Goal: Task Accomplishment & Management: Use online tool/utility

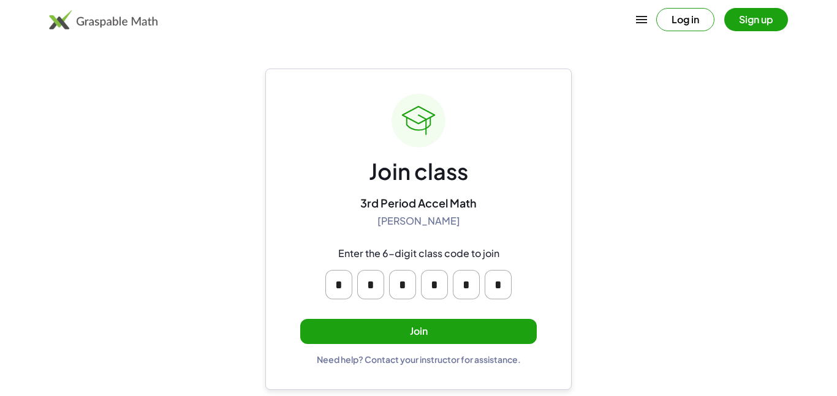
click at [683, 20] on button "Log in" at bounding box center [685, 19] width 58 height 23
click at [675, 18] on button "button" at bounding box center [678, 19] width 29 height 29
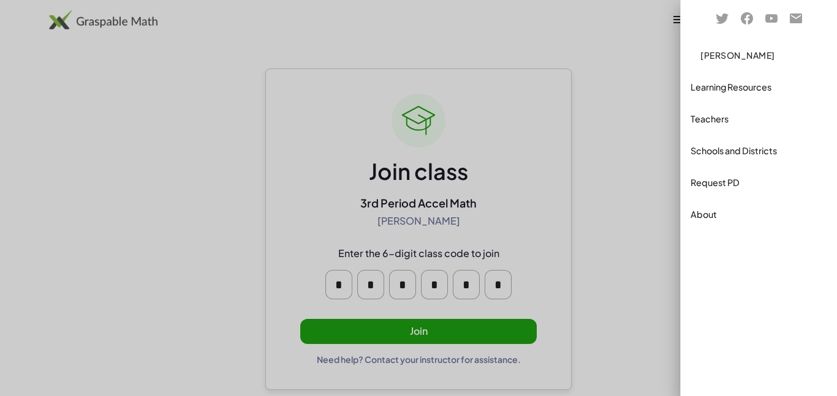
click at [593, 40] on div at bounding box center [418, 198] width 837 height 396
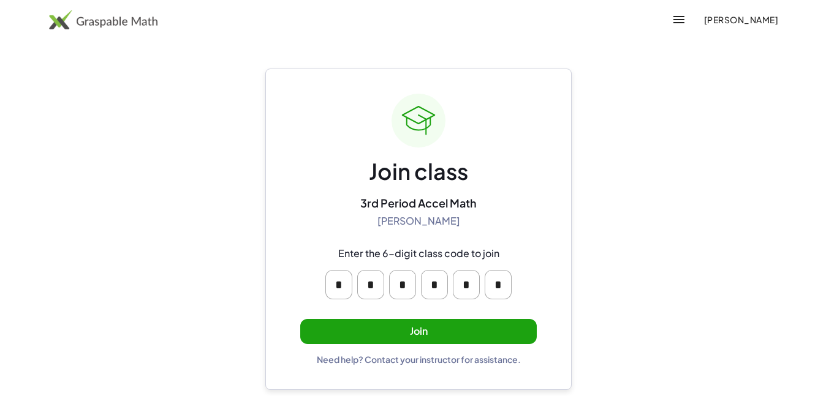
click at [701, 12] on button "[PERSON_NAME]" at bounding box center [741, 20] width 94 height 22
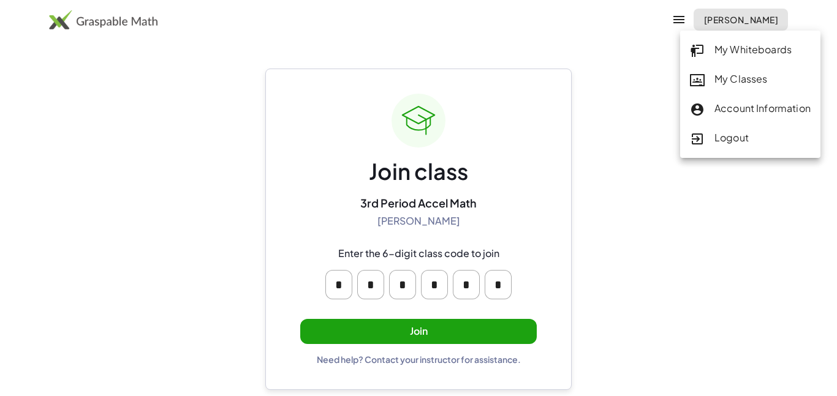
click at [730, 84] on div "My Classes" at bounding box center [750, 80] width 121 height 16
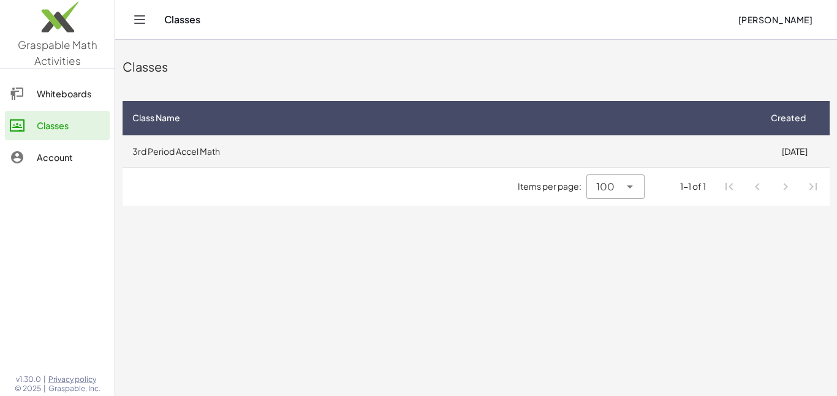
click at [274, 157] on td "3rd Period Accel Math" at bounding box center [441, 151] width 637 height 32
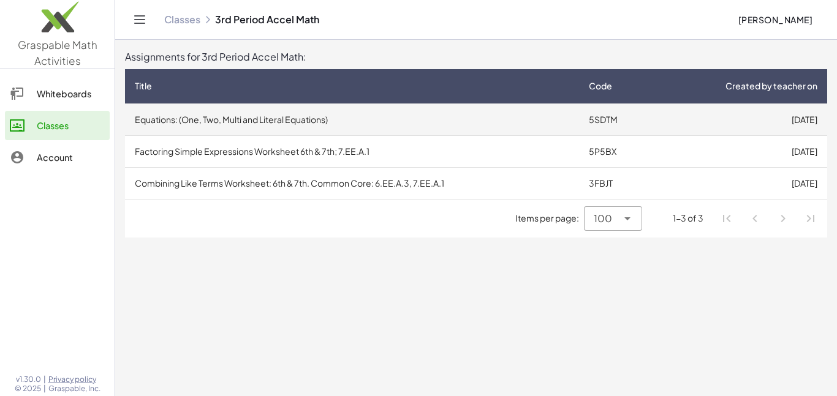
click at [293, 119] on td "Equations: (One, Two, Multi and Literal Equations)" at bounding box center [352, 120] width 454 height 32
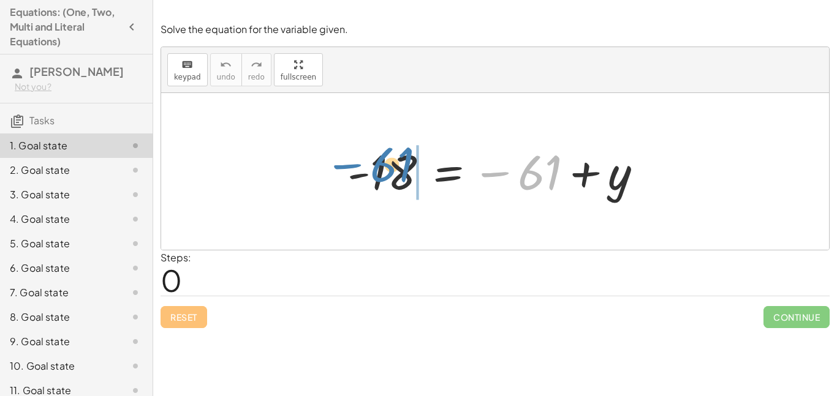
drag, startPoint x: 552, startPoint y: 169, endPoint x: 404, endPoint y: 161, distance: 147.9
click at [404, 161] on div at bounding box center [499, 172] width 317 height 61
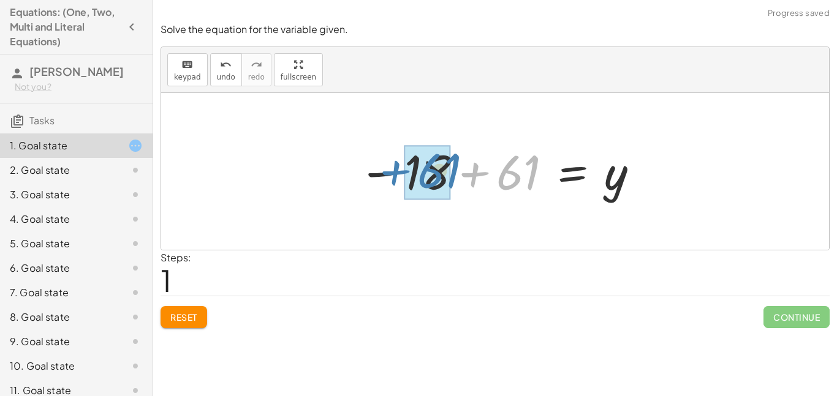
drag, startPoint x: 502, startPoint y: 176, endPoint x: 423, endPoint y: 174, distance: 79.1
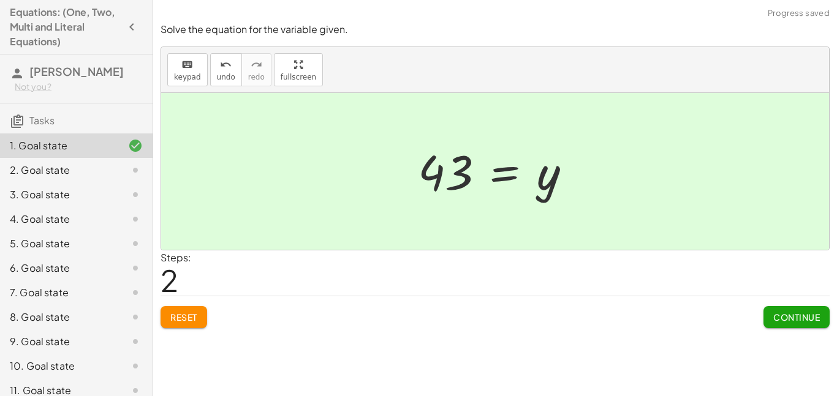
click at [797, 314] on span "Continue" at bounding box center [796, 317] width 47 height 11
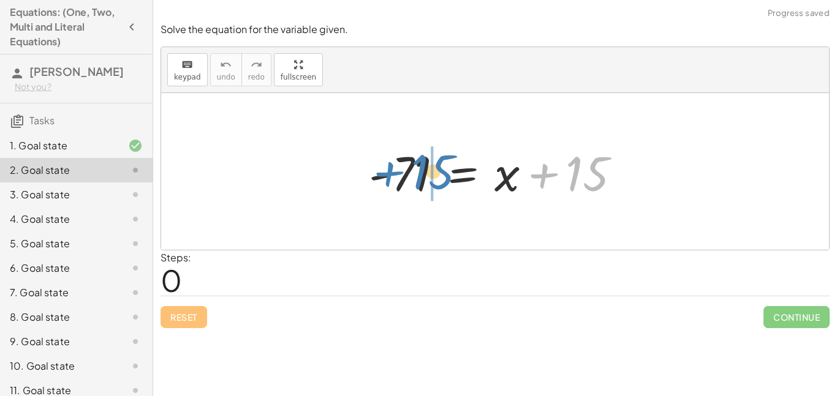
drag, startPoint x: 593, startPoint y: 172, endPoint x: 439, endPoint y: 169, distance: 154.4
click at [439, 169] on div at bounding box center [500, 171] width 274 height 63
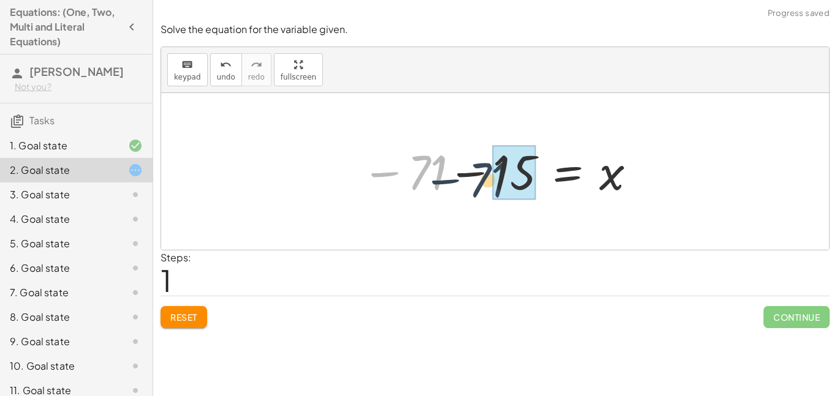
drag, startPoint x: 419, startPoint y: 175, endPoint x: 489, endPoint y: 180, distance: 70.6
click at [489, 180] on div at bounding box center [499, 172] width 289 height 61
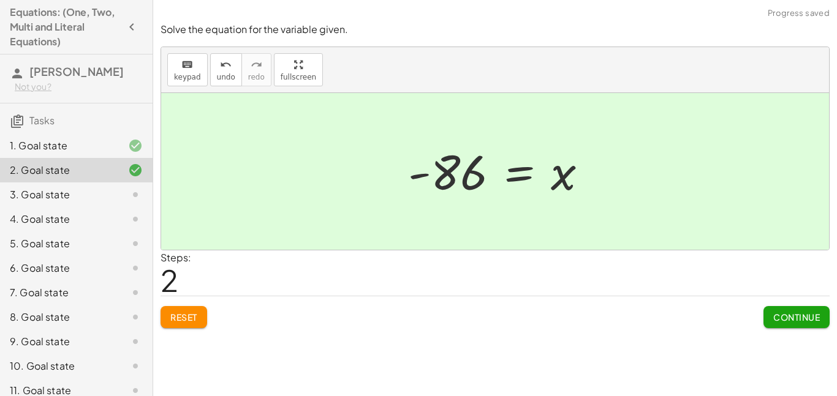
click at [782, 309] on button "Continue" at bounding box center [797, 317] width 66 height 22
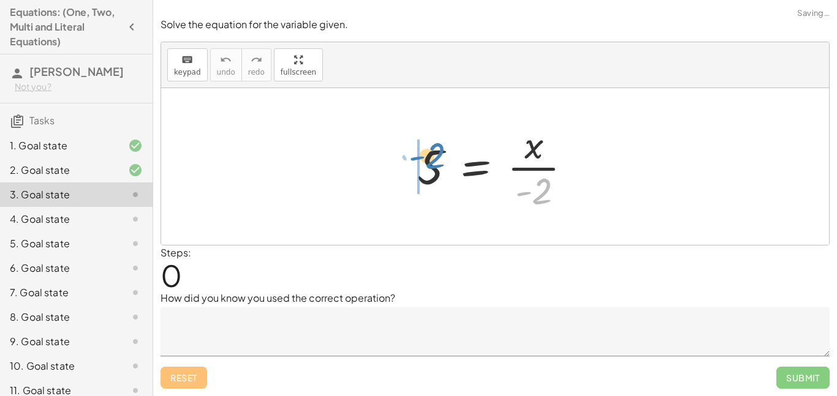
drag, startPoint x: 542, startPoint y: 188, endPoint x: 435, endPoint y: 154, distance: 111.8
click at [435, 154] on div at bounding box center [499, 166] width 176 height 94
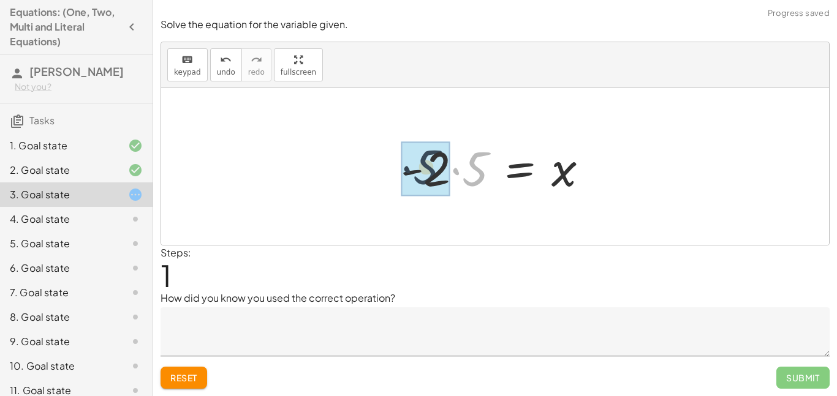
drag, startPoint x: 472, startPoint y: 178, endPoint x: 423, endPoint y: 176, distance: 48.4
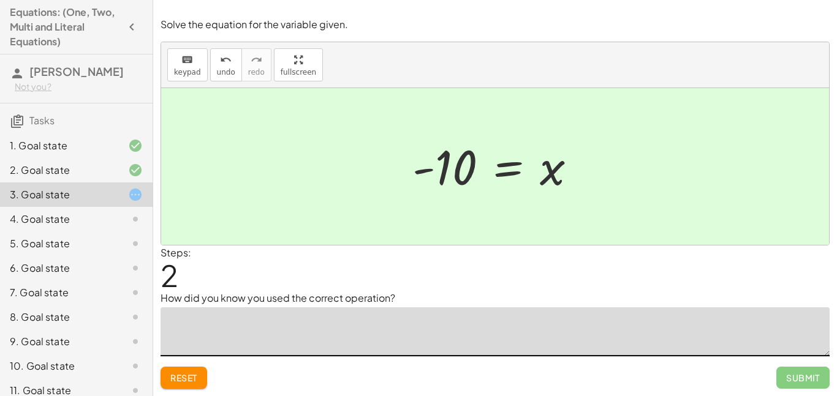
click at [362, 333] on textarea at bounding box center [495, 332] width 669 height 49
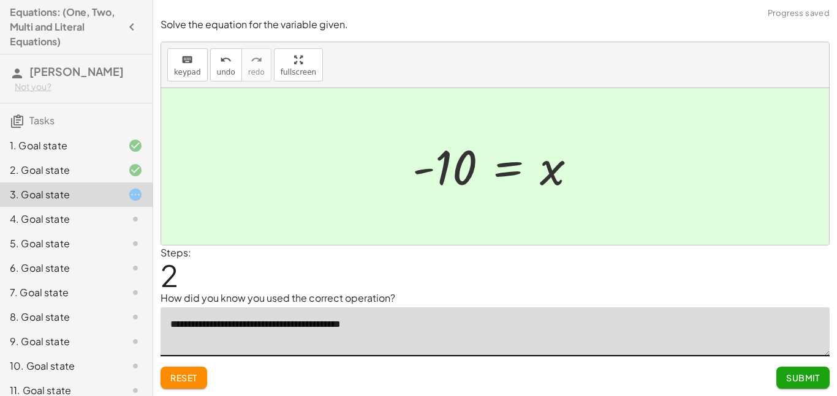
click at [461, 237] on div at bounding box center [495, 166] width 668 height 157
click at [800, 381] on span "Submit" at bounding box center [803, 378] width 34 height 11
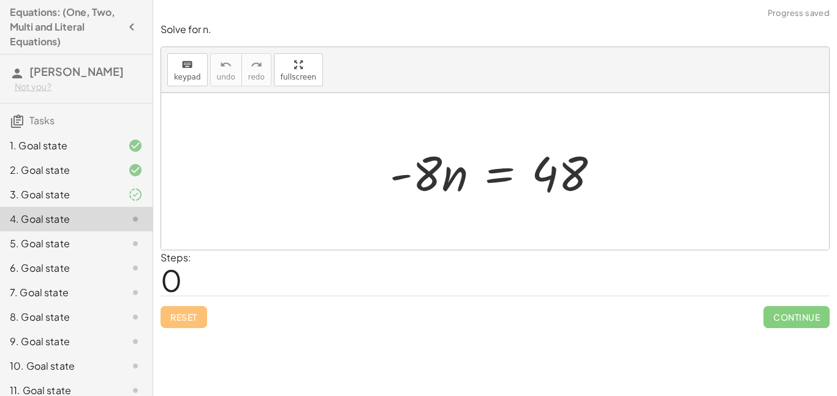
click at [142, 192] on icon at bounding box center [135, 195] width 15 height 15
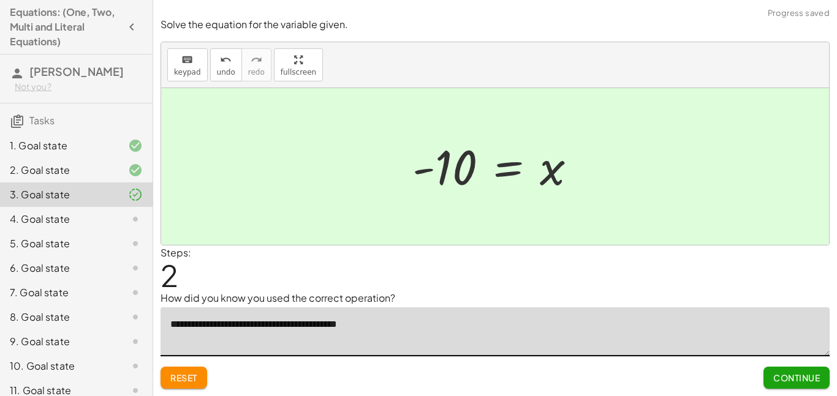
click at [179, 323] on textarea "**********" at bounding box center [495, 332] width 669 height 49
type textarea "**********"
click at [0, 0] on div "**********" at bounding box center [0, 0] width 0 height 0
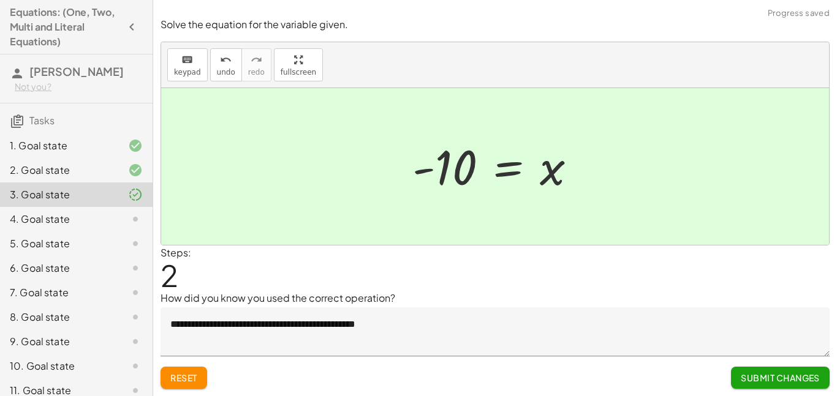
click at [782, 383] on span "Submit Changes" at bounding box center [780, 378] width 79 height 11
click at [109, 222] on div at bounding box center [125, 219] width 34 height 15
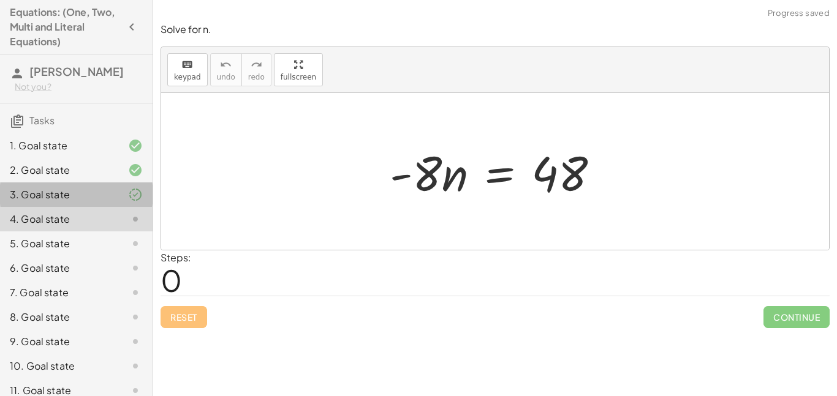
click at [12, 189] on div "3. Goal state" at bounding box center [59, 195] width 99 height 15
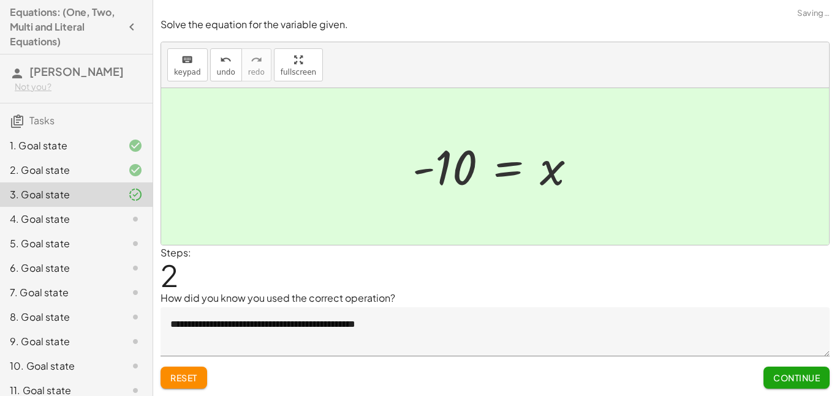
click at [811, 385] on button "Continue" at bounding box center [797, 378] width 66 height 22
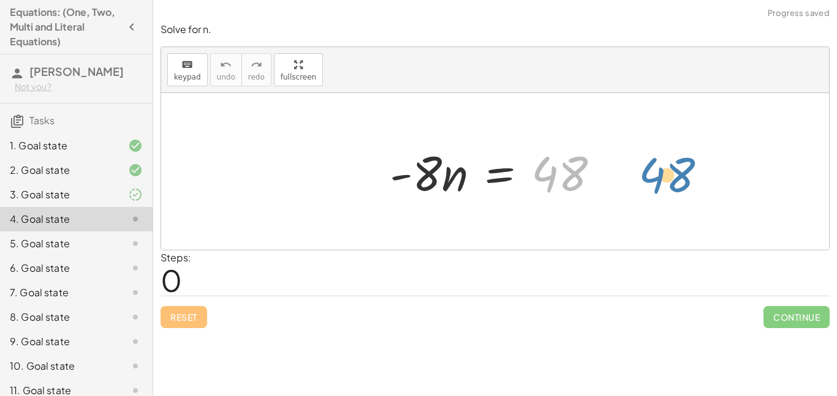
drag, startPoint x: 572, startPoint y: 176, endPoint x: 681, endPoint y: 177, distance: 108.5
click at [681, 177] on div "48 · - 8 · n = 48" at bounding box center [495, 171] width 668 height 157
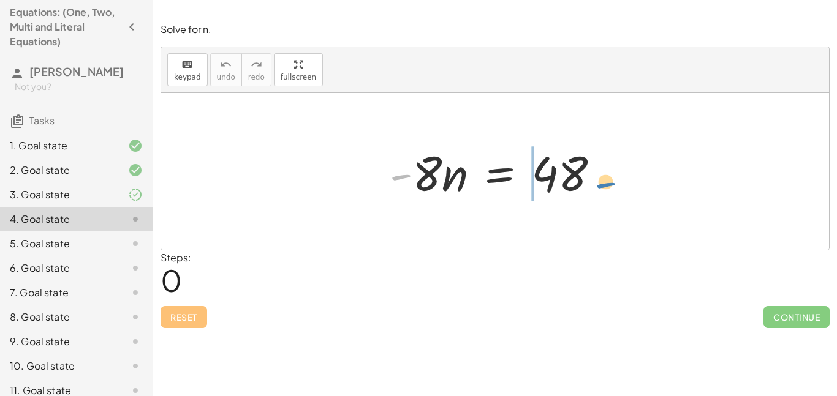
drag, startPoint x: 412, startPoint y: 173, endPoint x: 610, endPoint y: 181, distance: 198.1
click at [610, 181] on div at bounding box center [500, 171] width 232 height 63
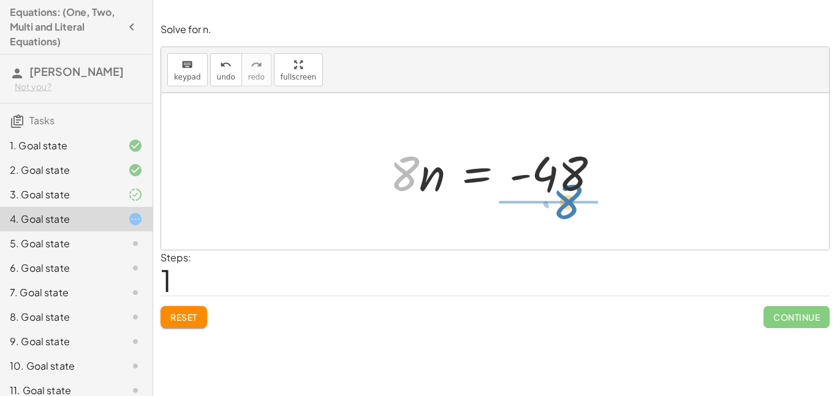
drag, startPoint x: 398, startPoint y: 176, endPoint x: 561, endPoint y: 204, distance: 164.7
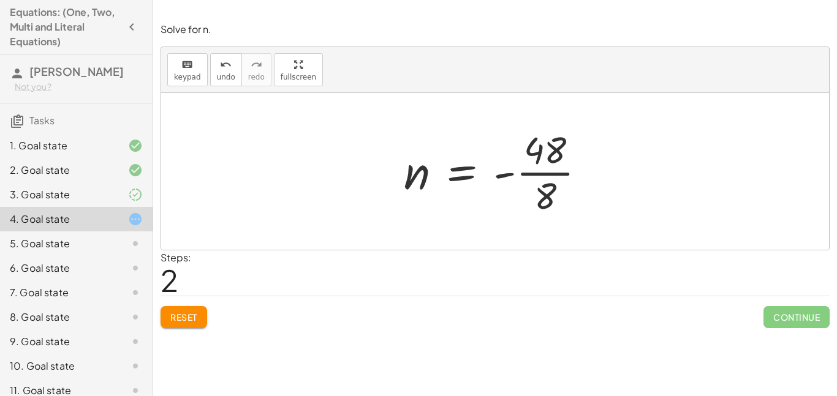
click at [197, 312] on span "Reset" at bounding box center [183, 317] width 27 height 11
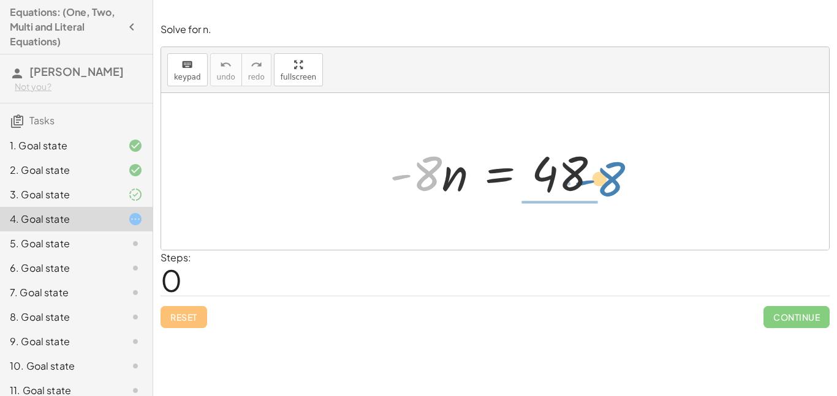
drag, startPoint x: 429, startPoint y: 170, endPoint x: 611, endPoint y: 175, distance: 182.1
click at [611, 175] on div at bounding box center [500, 171] width 232 height 63
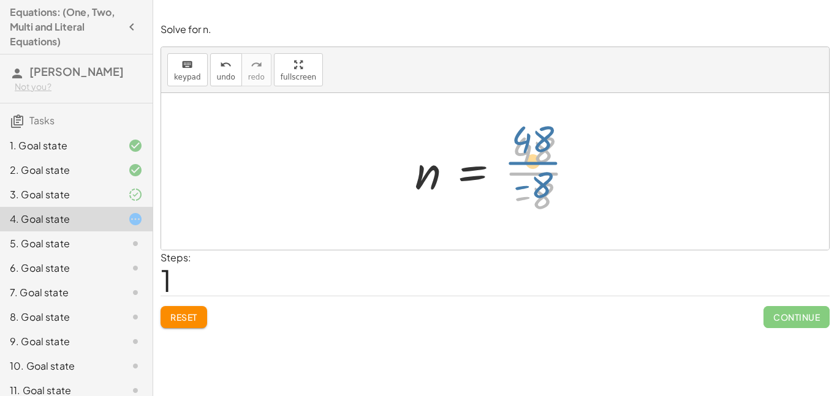
click at [539, 174] on div at bounding box center [500, 171] width 182 height 94
drag, startPoint x: 541, startPoint y: 197, endPoint x: 532, endPoint y: 163, distance: 35.5
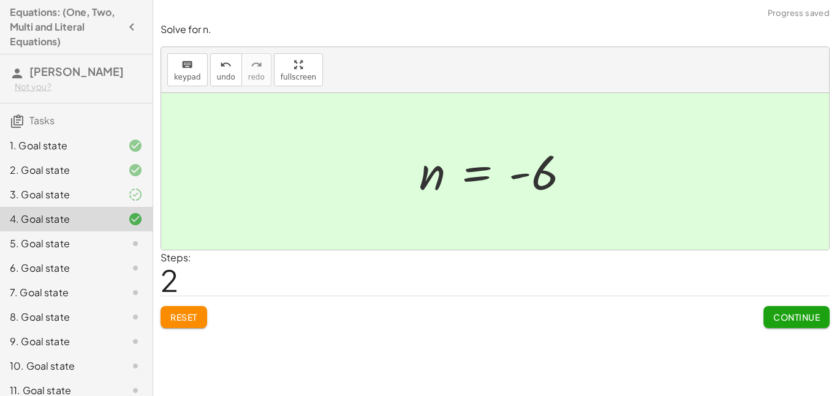
click at [779, 326] on button "Continue" at bounding box center [797, 317] width 66 height 22
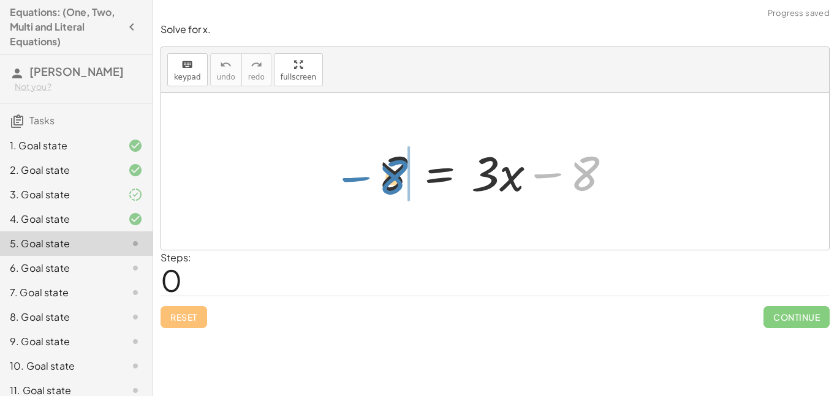
drag, startPoint x: 578, startPoint y: 177, endPoint x: 386, endPoint y: 180, distance: 192.4
click at [386, 180] on div at bounding box center [500, 171] width 256 height 63
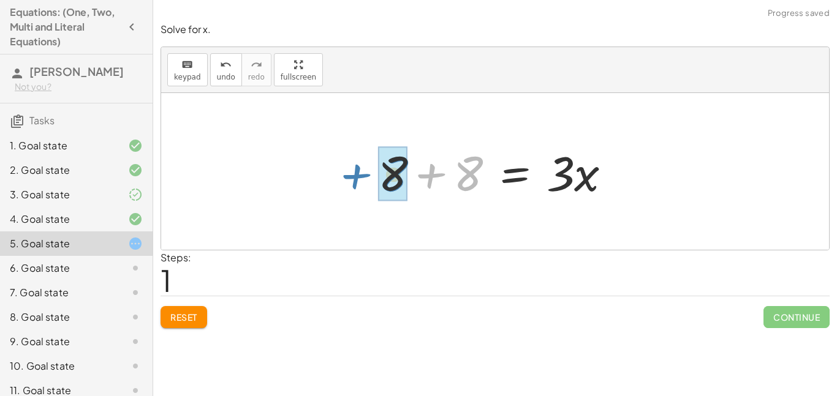
drag, startPoint x: 389, startPoint y: 181, endPoint x: 314, endPoint y: 181, distance: 74.8
click at [314, 181] on div "8 = + · 3 · x − 8 + 8 8 = · 3 · x 8 + +" at bounding box center [495, 171] width 668 height 157
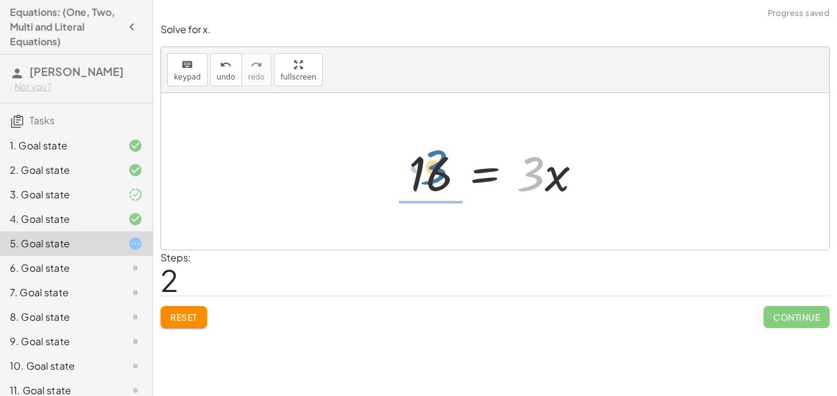
drag, startPoint x: 526, startPoint y: 175, endPoint x: 422, endPoint y: 171, distance: 103.7
click at [422, 171] on div at bounding box center [500, 171] width 195 height 63
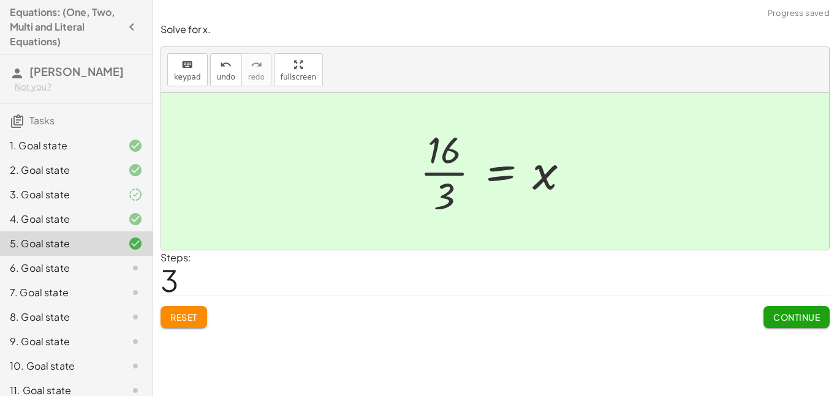
click at [787, 300] on div "Continue" at bounding box center [797, 313] width 66 height 32
click at [788, 303] on div "Continue" at bounding box center [797, 313] width 66 height 32
click at [790, 312] on span "Continue" at bounding box center [796, 317] width 47 height 11
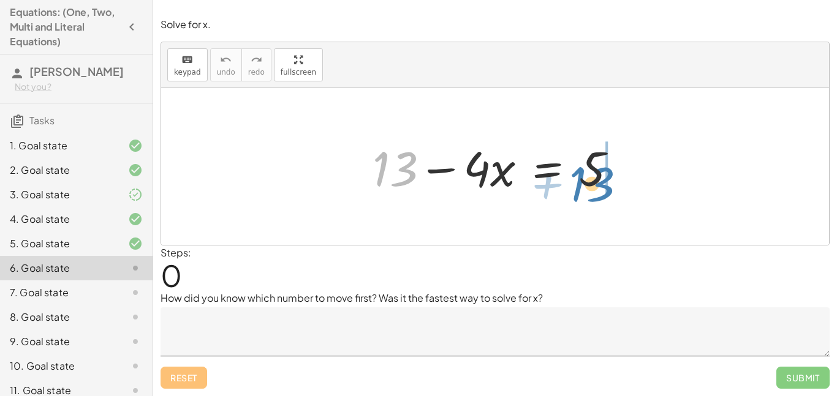
drag, startPoint x: 388, startPoint y: 173, endPoint x: 585, endPoint y: 185, distance: 197.7
click at [585, 185] on div at bounding box center [499, 166] width 267 height 63
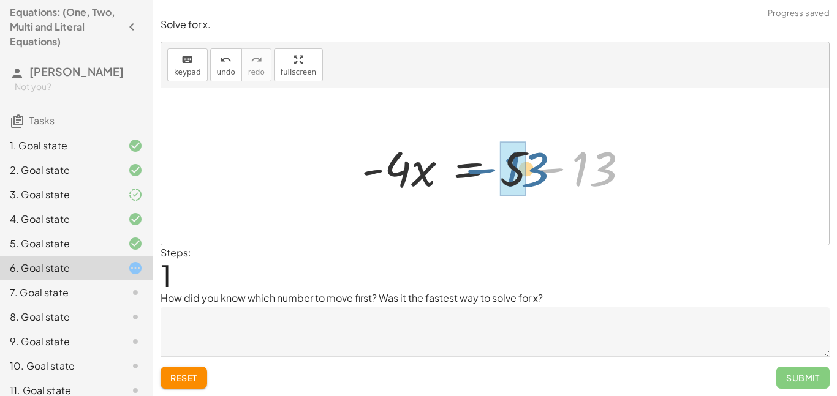
drag, startPoint x: 593, startPoint y: 161, endPoint x: 518, endPoint y: 159, distance: 74.2
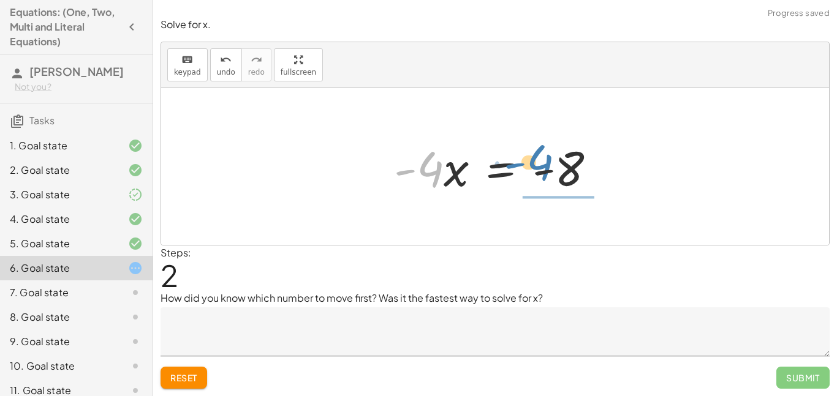
drag, startPoint x: 424, startPoint y: 164, endPoint x: 557, endPoint y: 171, distance: 133.2
click at [557, 171] on div at bounding box center [500, 166] width 224 height 63
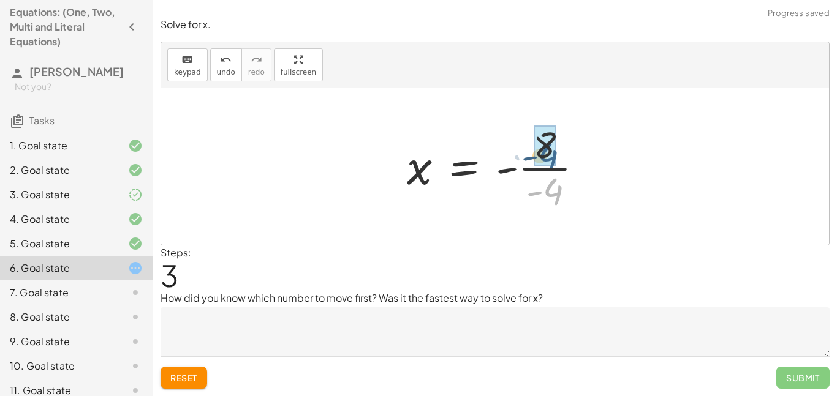
drag, startPoint x: 553, startPoint y: 196, endPoint x: 548, endPoint y: 161, distance: 35.9
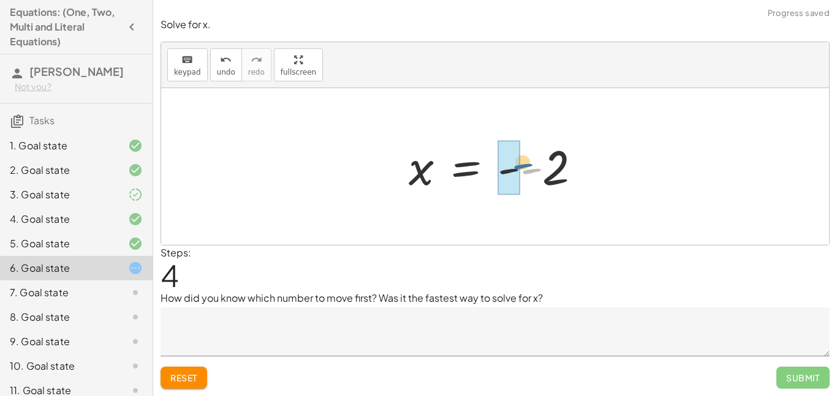
drag, startPoint x: 535, startPoint y: 176, endPoint x: 525, endPoint y: 170, distance: 11.6
click at [525, 170] on div at bounding box center [500, 167] width 194 height 61
